Goal: Task Accomplishment & Management: Manage account settings

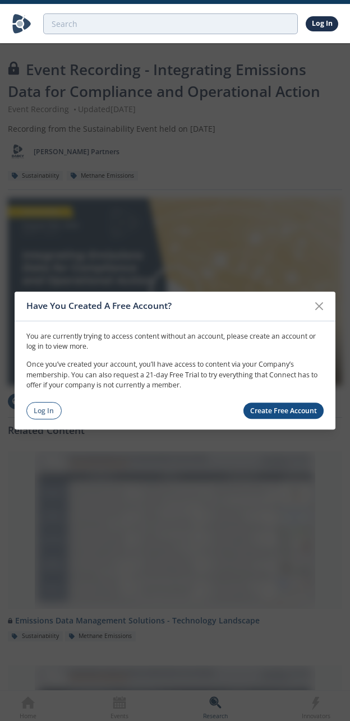
click at [290, 70] on div "Have You Created A Free Account? You are currently trying to access content wit…" at bounding box center [175, 360] width 350 height 721
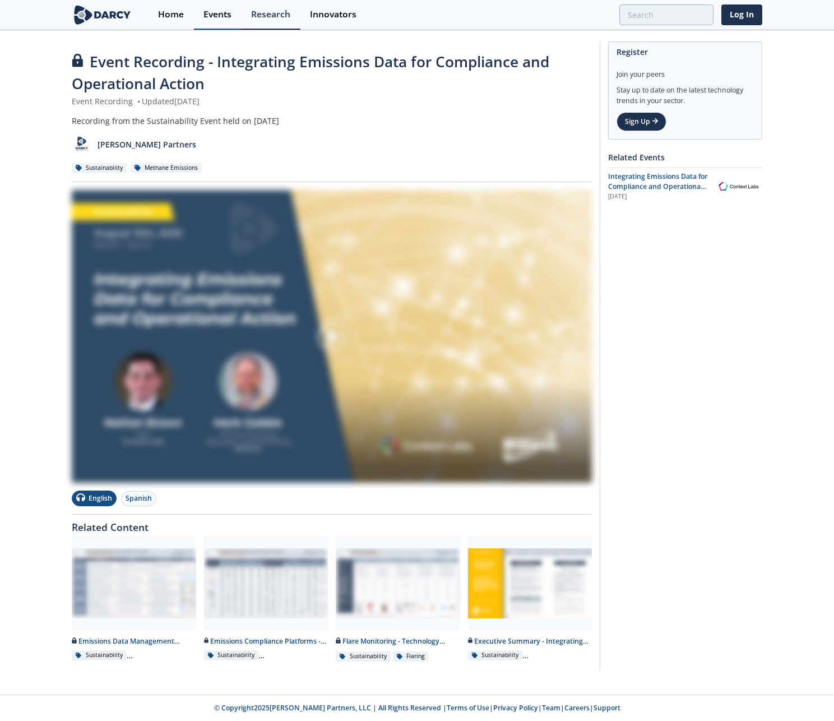
click at [215, 17] on div "Events" at bounding box center [217, 14] width 28 height 9
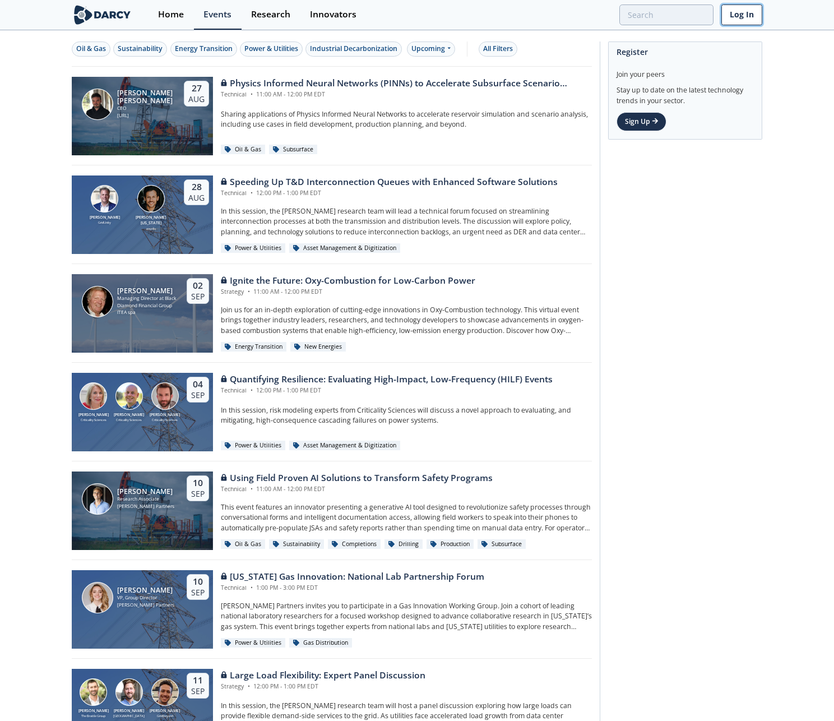
click at [349, 18] on link "Log In" at bounding box center [741, 14] width 41 height 21
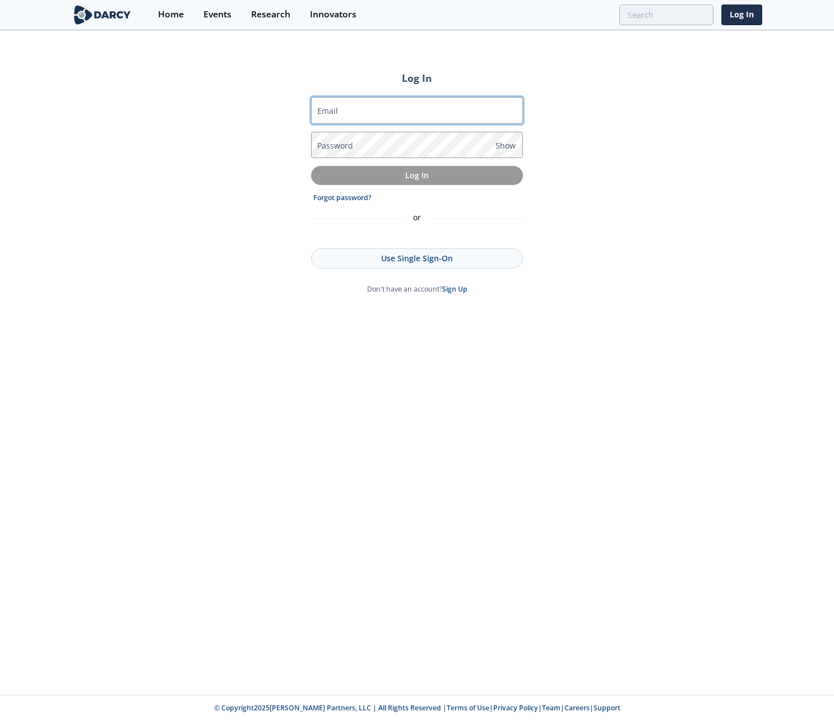
click at [349, 110] on input "Email" at bounding box center [417, 110] width 212 height 27
type input "[EMAIL_ADDRESS][DOMAIN_NAME]"
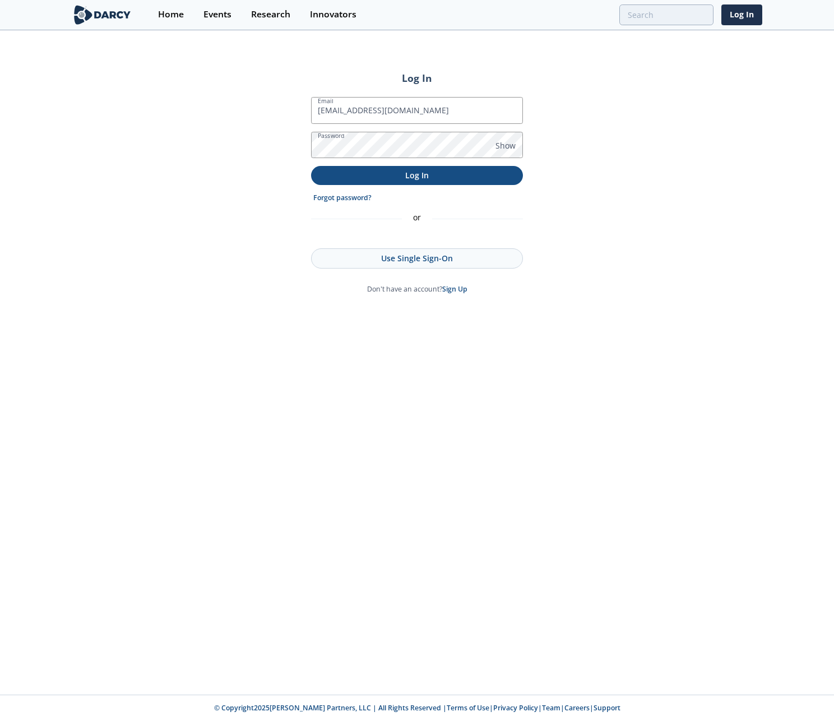
click at [349, 168] on button "Log In" at bounding box center [417, 175] width 212 height 18
